Goal: Task Accomplishment & Management: Use online tool/utility

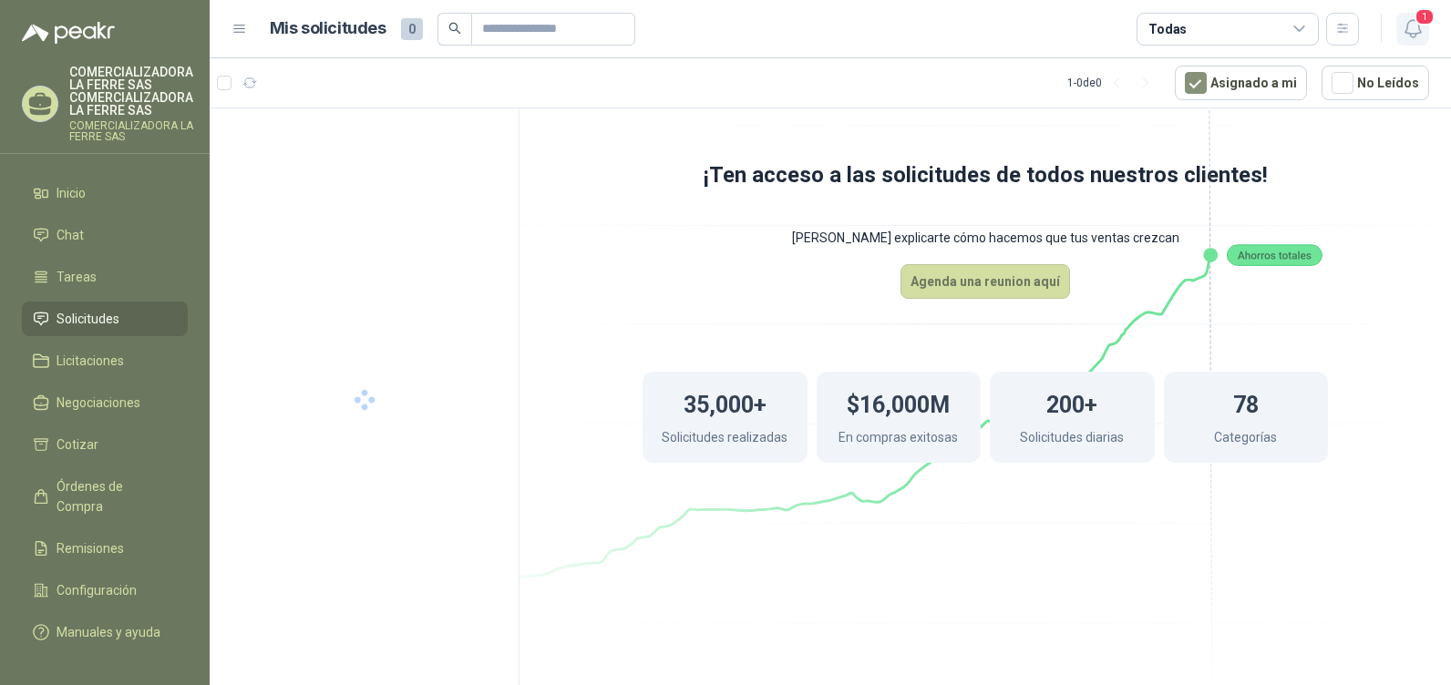
click at [1404, 15] on button "1" at bounding box center [1412, 29] width 33 height 33
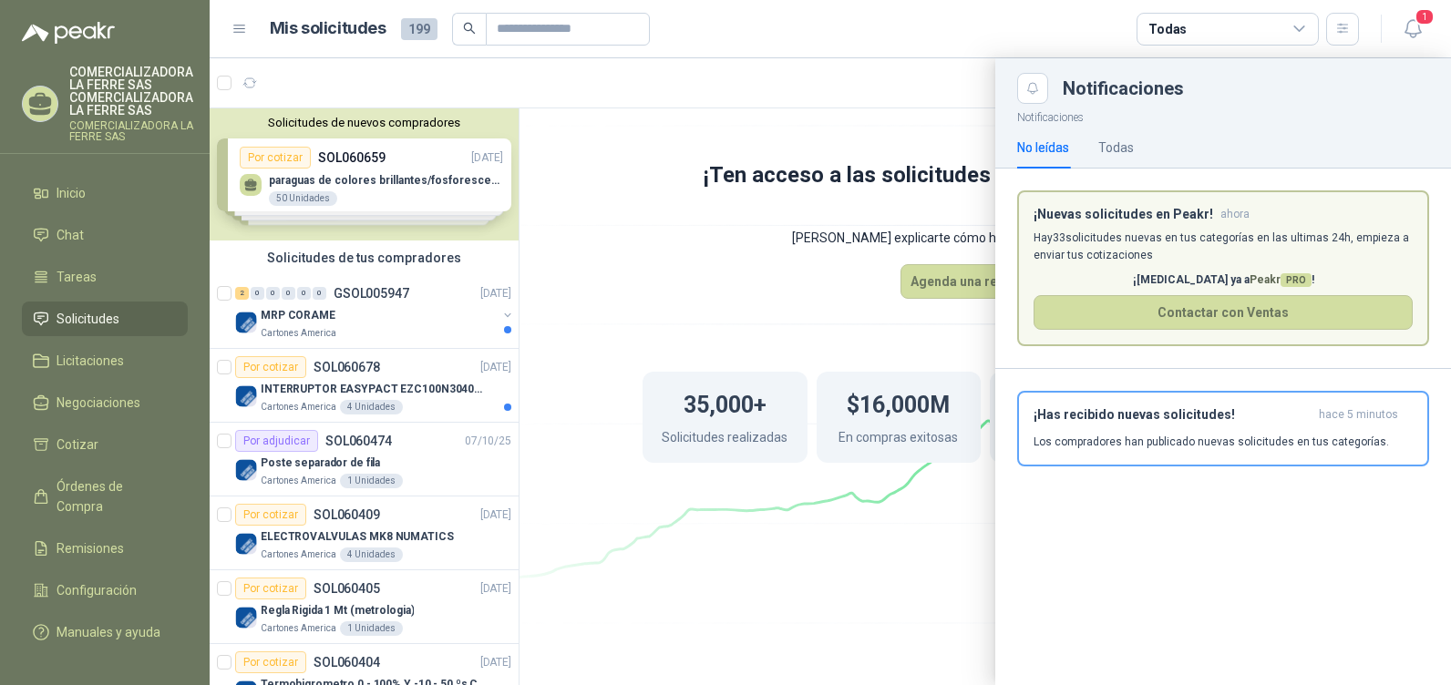
click at [1124, 219] on h3 "¡Nuevas solicitudes en Peakr!" at bounding box center [1122, 214] width 179 height 15
click at [1119, 434] on div "¡Has recibido nuevas solicitudes! hace 5 minutos Los compradores han publicado …" at bounding box center [1222, 428] width 379 height 43
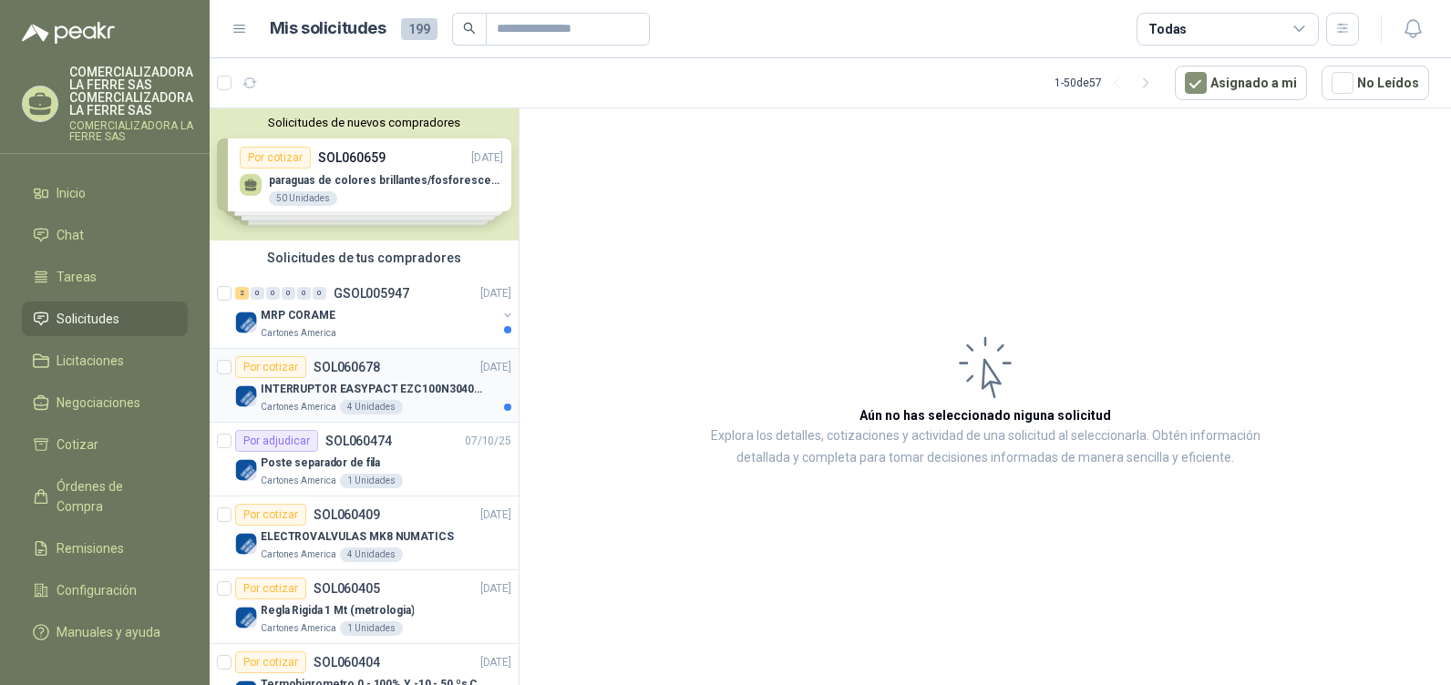
click at [386, 403] on div "4 Unidades" at bounding box center [371, 407] width 63 height 15
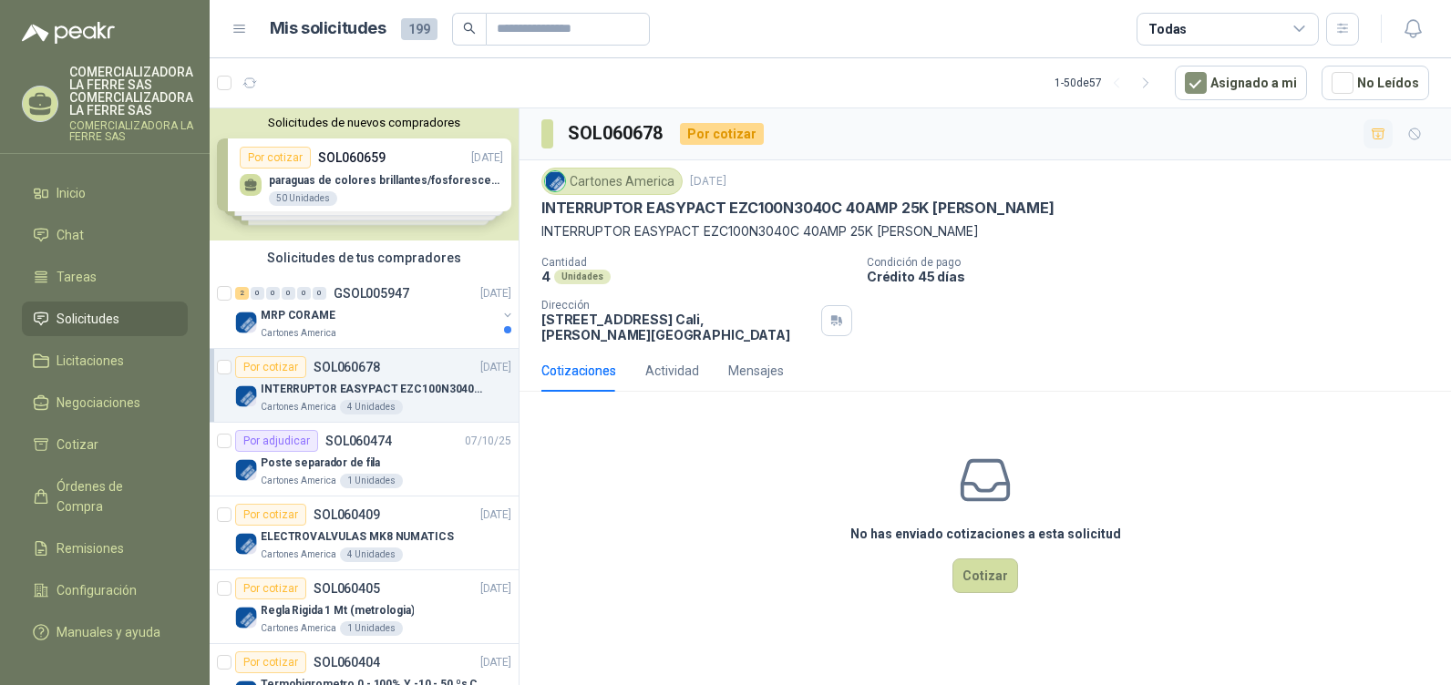
click at [1380, 135] on icon "button" at bounding box center [1377, 134] width 15 height 15
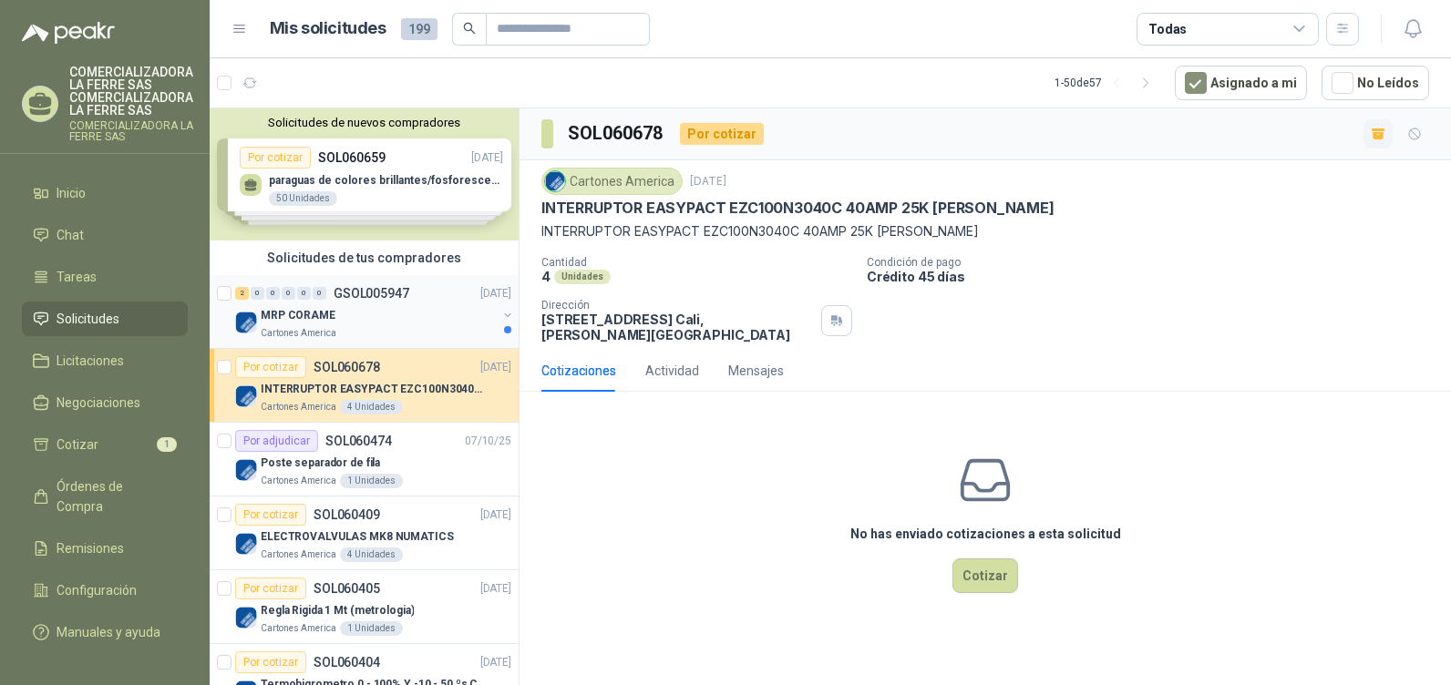
click at [354, 319] on div "MRP CORAME" at bounding box center [379, 315] width 236 height 22
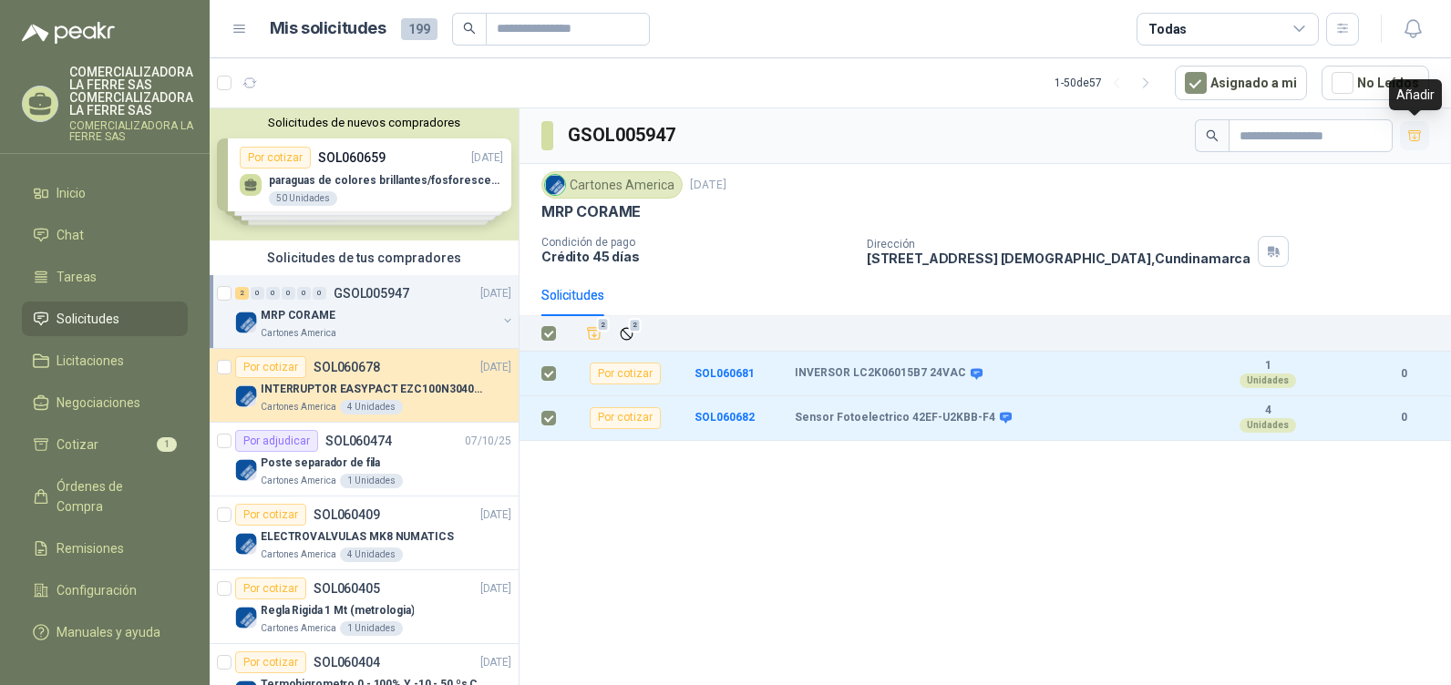
click at [1420, 138] on icon "button" at bounding box center [1414, 135] width 15 height 15
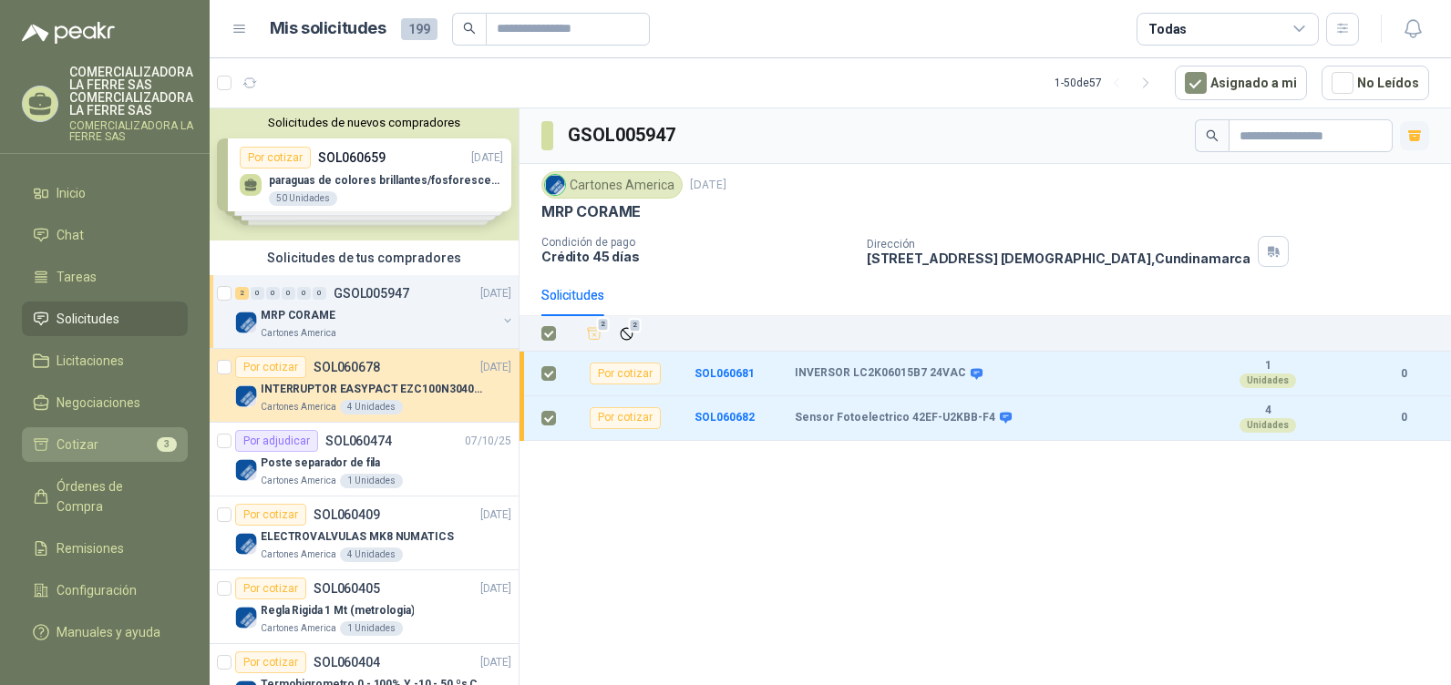
click at [131, 454] on li "Cotizar 3" at bounding box center [105, 445] width 144 height 20
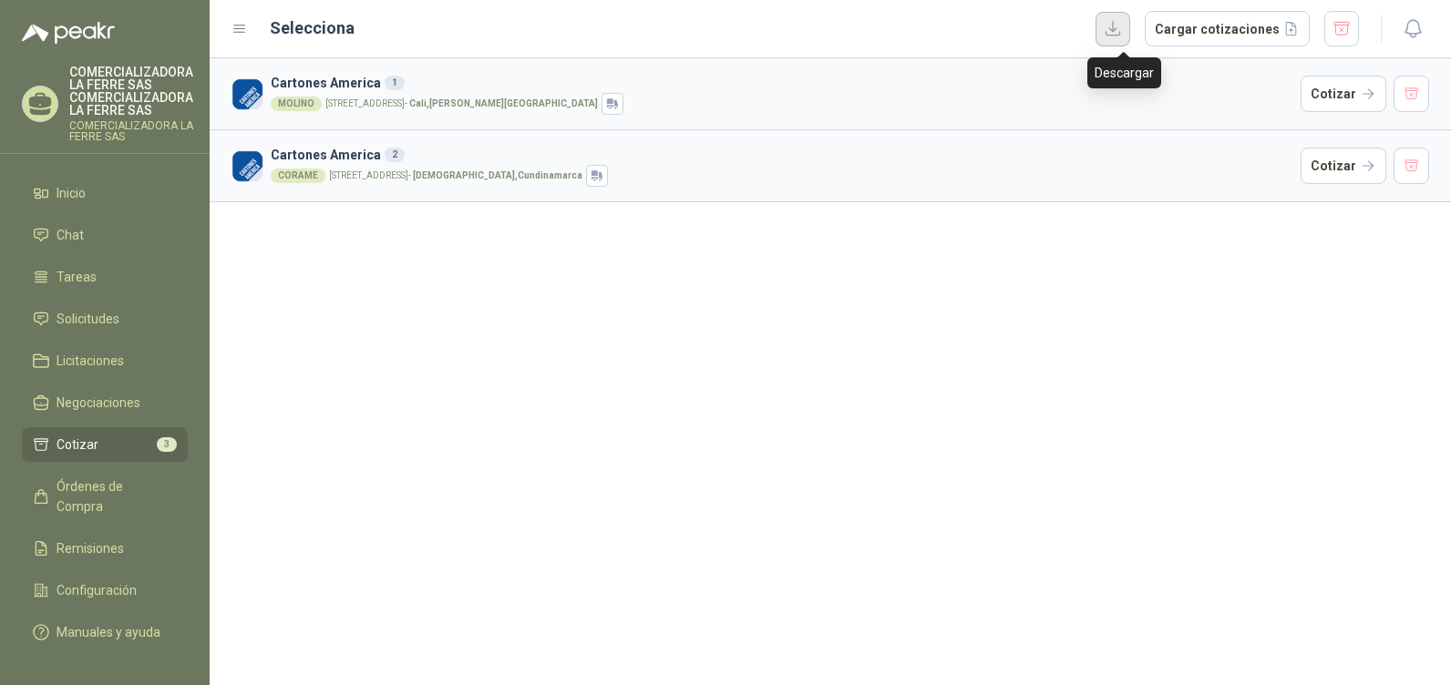
click at [1108, 36] on button "button" at bounding box center [1112, 29] width 35 height 35
click at [1421, 162] on button "button" at bounding box center [1411, 166] width 36 height 36
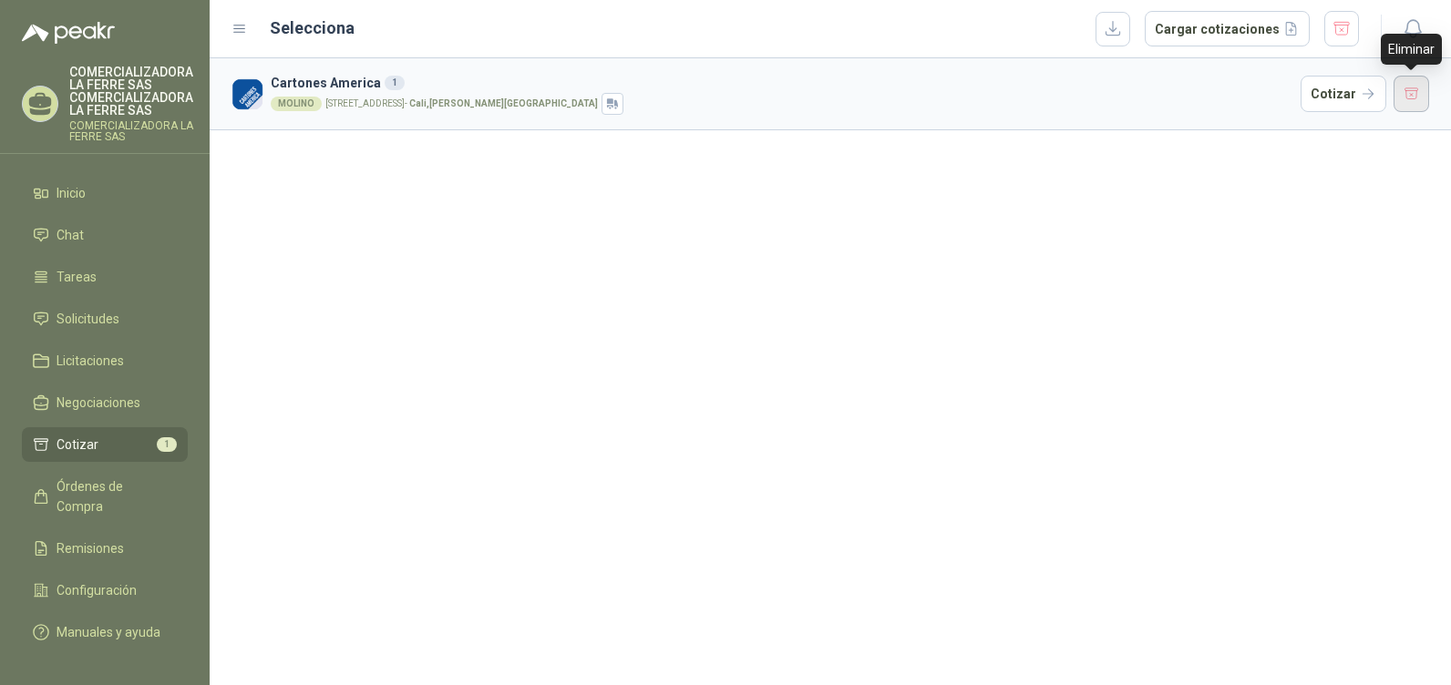
click at [1413, 92] on button "button" at bounding box center [1411, 94] width 36 height 36
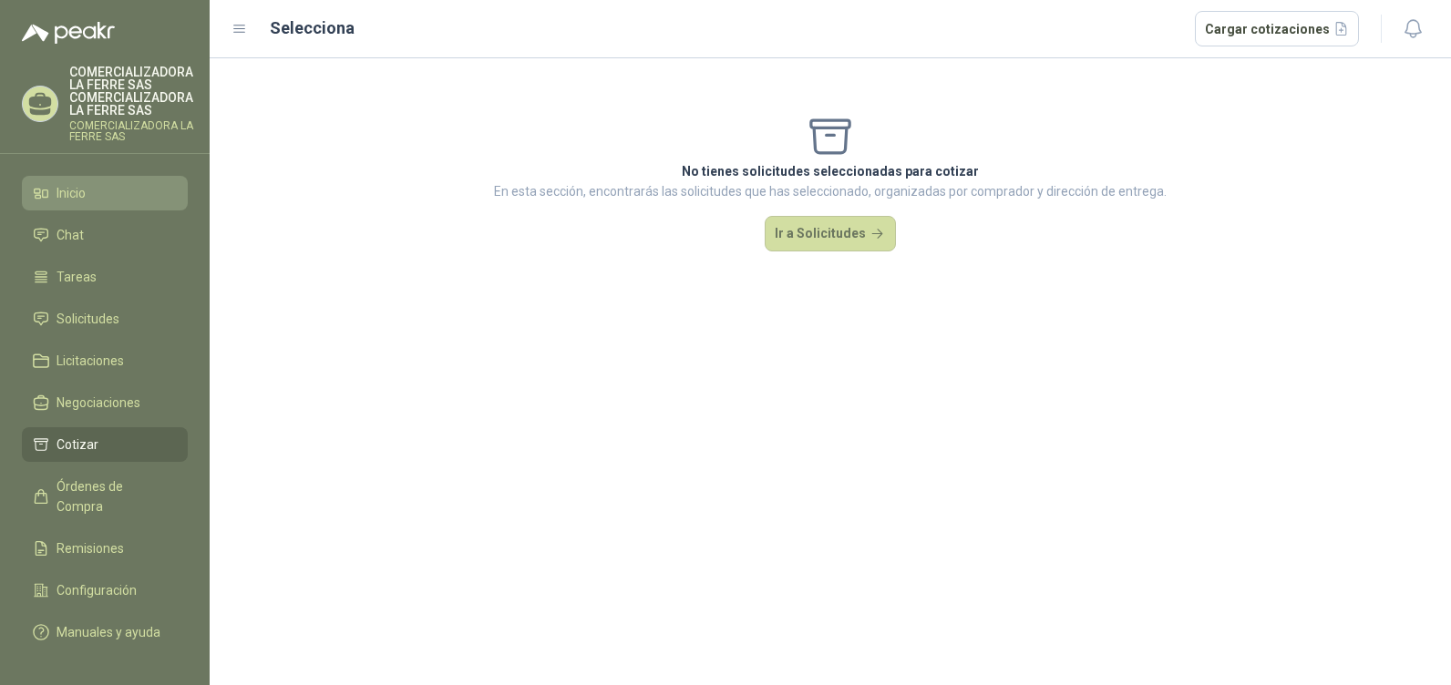
click at [141, 208] on link "Inicio" at bounding box center [105, 193] width 166 height 35
